Goal: Task Accomplishment & Management: Manage account settings

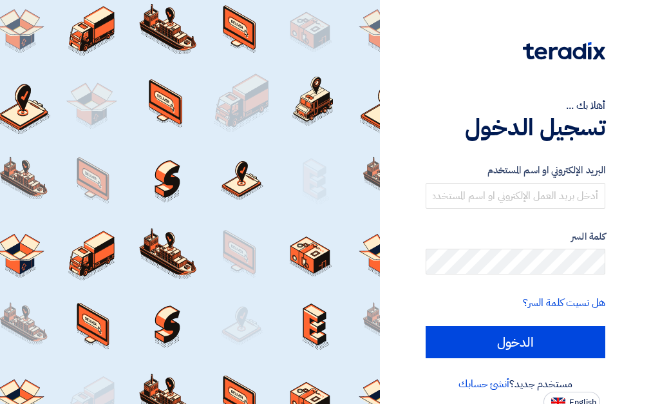
scroll to position [8, 0]
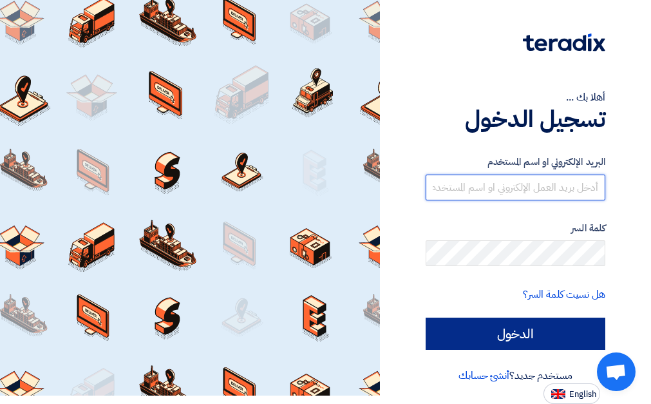
type input "[DOMAIN_NAME][EMAIL_ADDRESS][DOMAIN_NAME]"
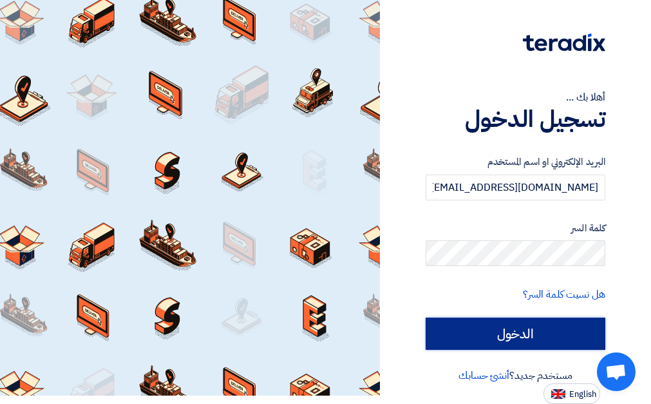
click at [514, 331] on input "الدخول" at bounding box center [516, 333] width 180 height 32
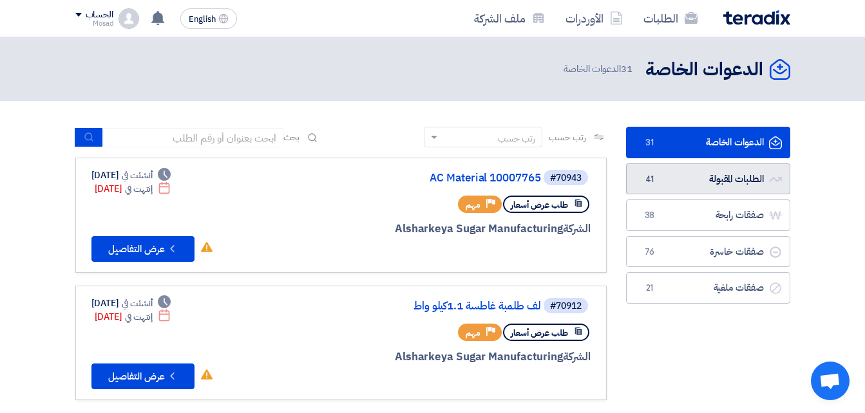
click at [660, 171] on link "الطلبات المقبولة الطلبات المقبولة 41" at bounding box center [708, 180] width 164 height 32
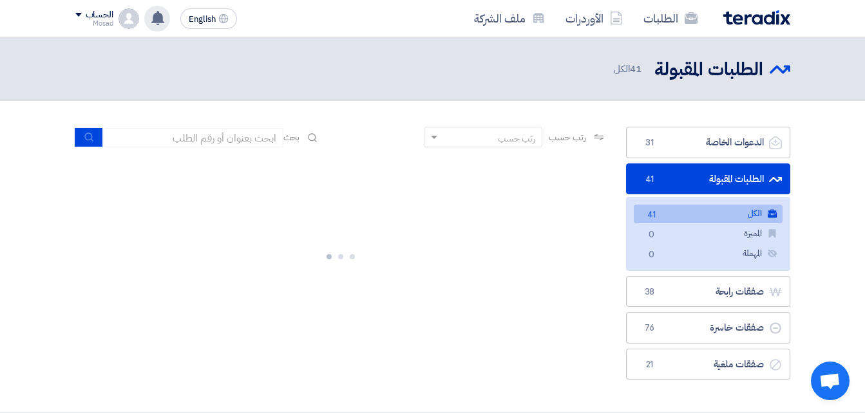
click at [162, 18] on use at bounding box center [157, 18] width 13 height 14
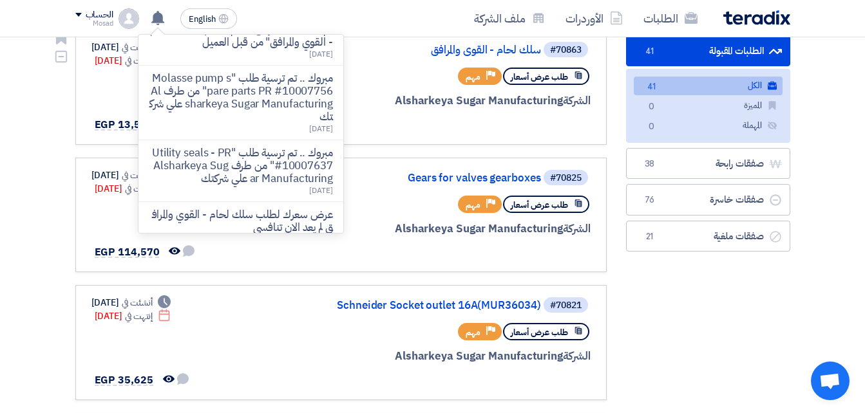
scroll to position [129, 0]
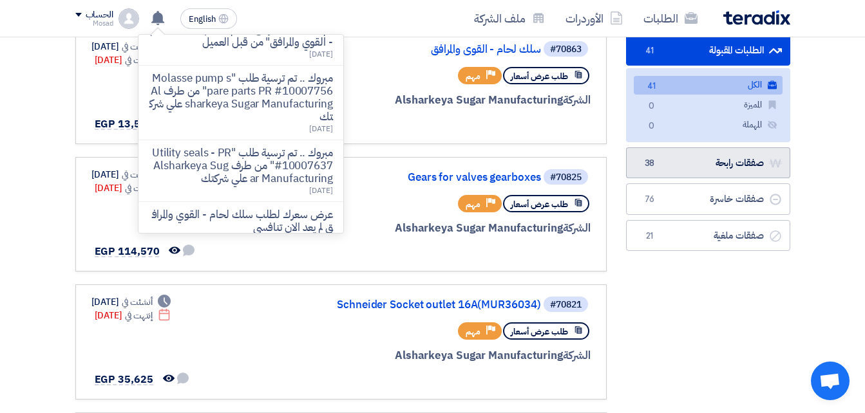
click at [660, 163] on link "صفقات رابحة صفقات رابحة 38" at bounding box center [708, 163] width 164 height 32
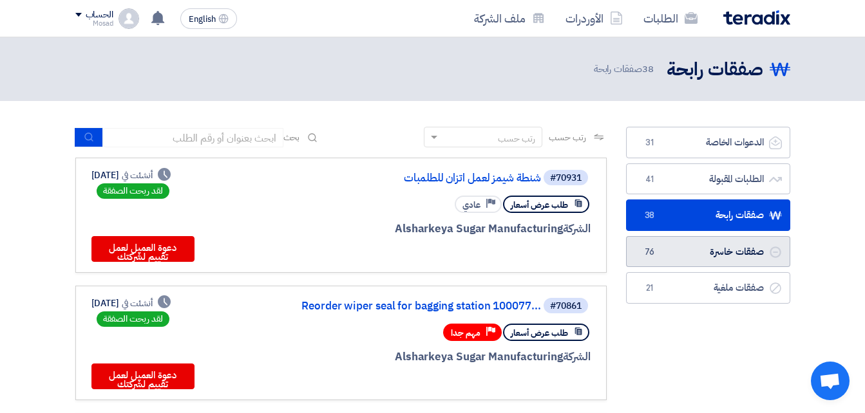
click at [660, 257] on link "صفقات خاسرة صفقات خاسرة 76" at bounding box center [708, 252] width 164 height 32
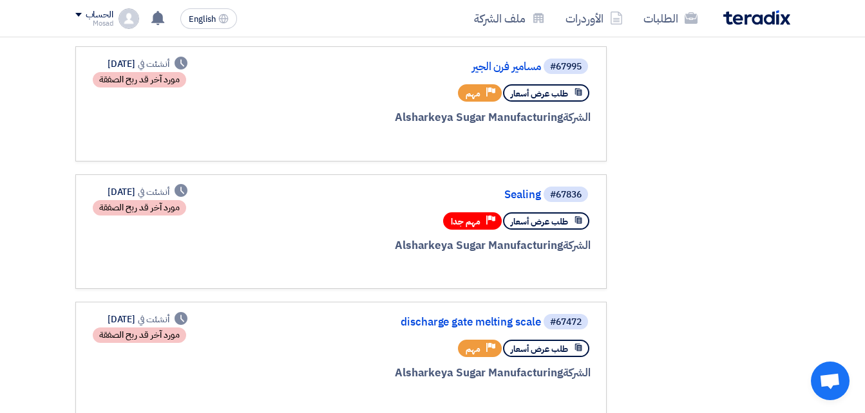
scroll to position [901, 0]
